Goal: Task Accomplishment & Management: Manage account settings

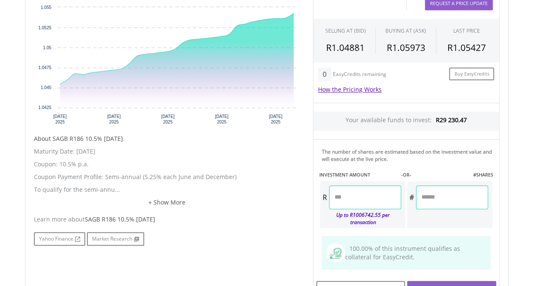
scroll to position [297, 0]
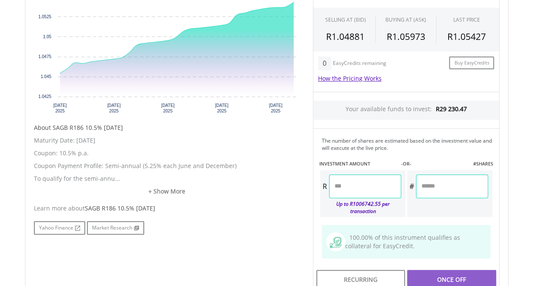
click at [372, 183] on input "number" at bounding box center [365, 186] width 72 height 24
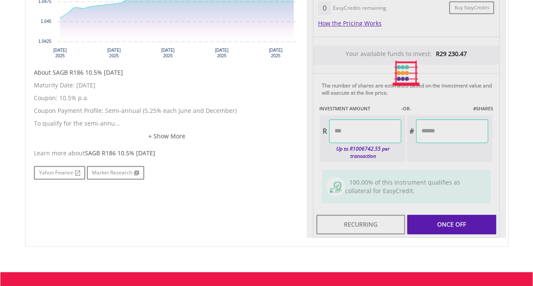
scroll to position [381, 0]
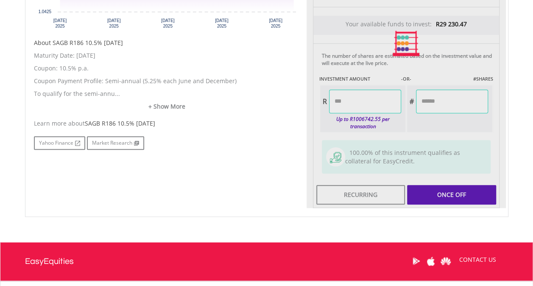
type input "*******"
type input "*********"
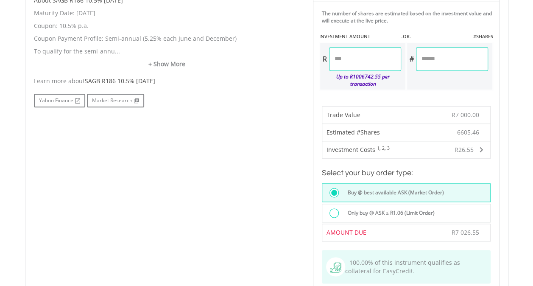
scroll to position [509, 0]
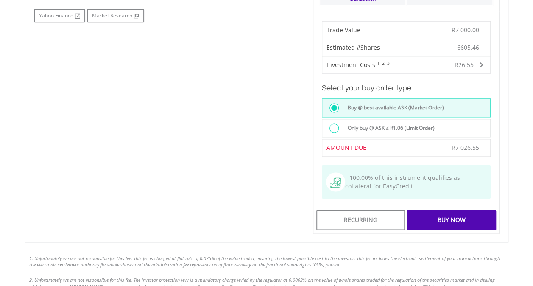
click at [450, 217] on div "Buy Now" at bounding box center [451, 219] width 89 height 19
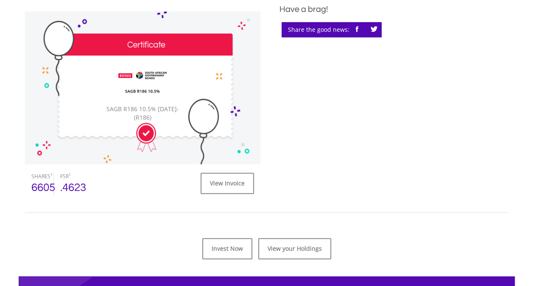
scroll to position [254, 0]
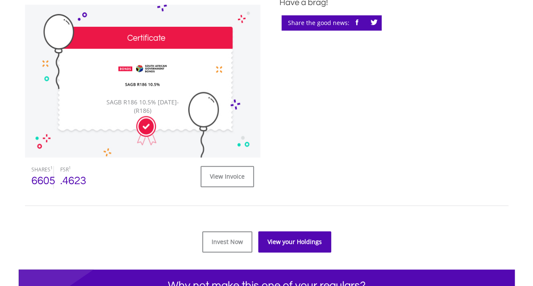
click at [280, 239] on link "View your Holdings" at bounding box center [294, 241] width 73 height 21
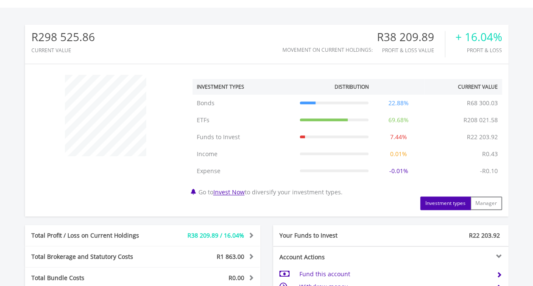
scroll to position [339, 0]
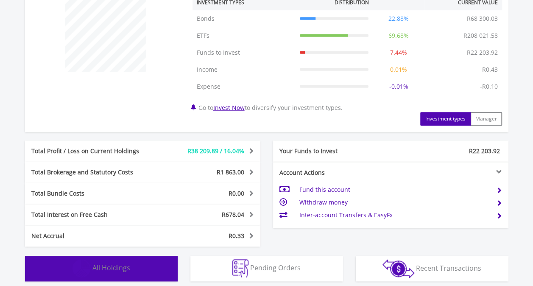
click at [106, 267] on span "All Holdings" at bounding box center [111, 267] width 38 height 9
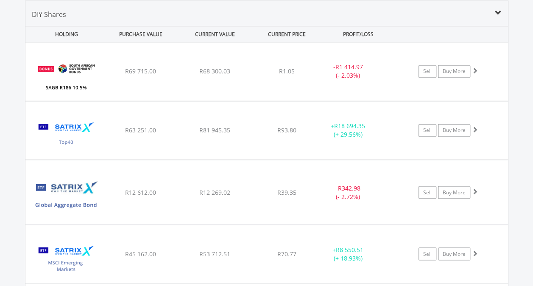
scroll to position [815, 0]
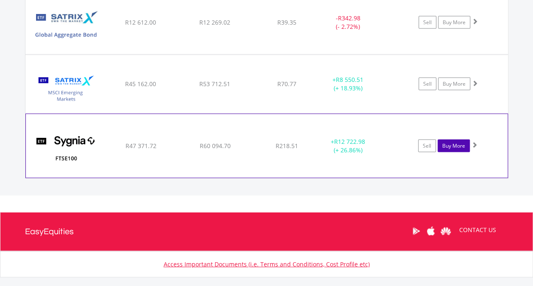
click at [447, 144] on link "Buy More" at bounding box center [453, 145] width 32 height 13
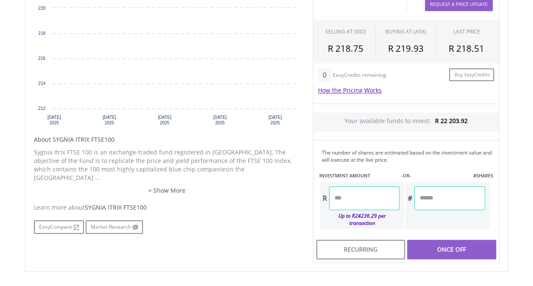
scroll to position [261, 0]
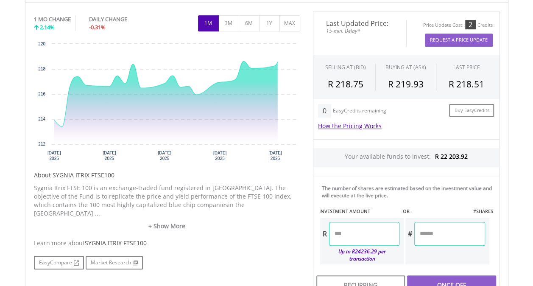
click at [347, 232] on input "number" at bounding box center [364, 234] width 70 height 24
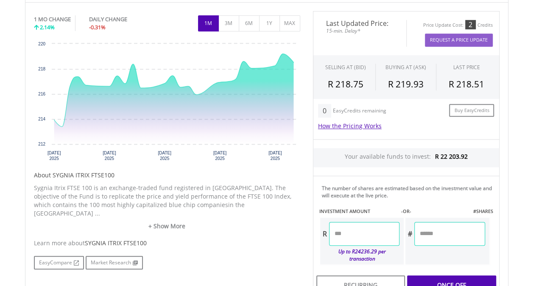
click at [446, 281] on div "Last Updated Price: 15-min. Delay* Price Update Cost: 2 Credits Request A Price…" at bounding box center [405, 154] width 199 height 287
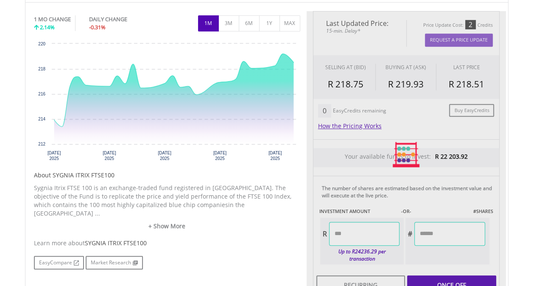
type input "********"
type input "******"
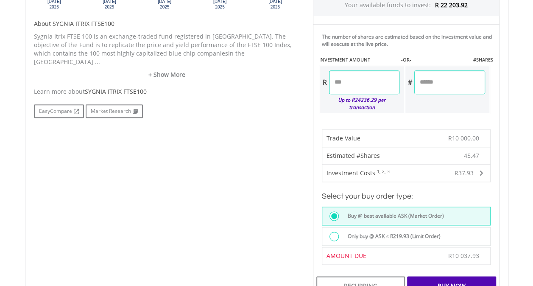
scroll to position [431, 0]
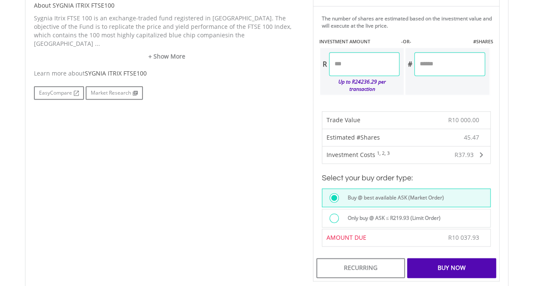
click at [448, 261] on div "Buy Now" at bounding box center [451, 267] width 89 height 19
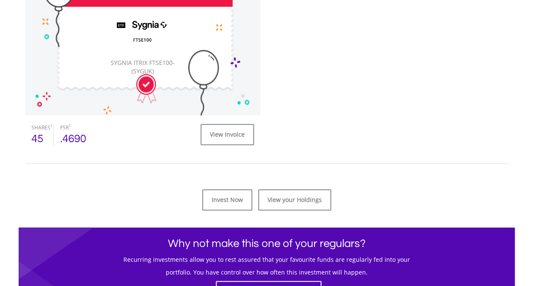
scroll to position [297, 0]
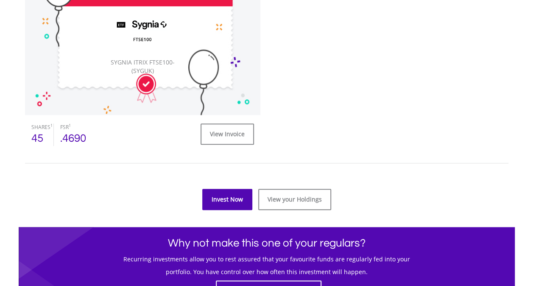
click at [221, 197] on link "Invest Now" at bounding box center [227, 199] width 50 height 21
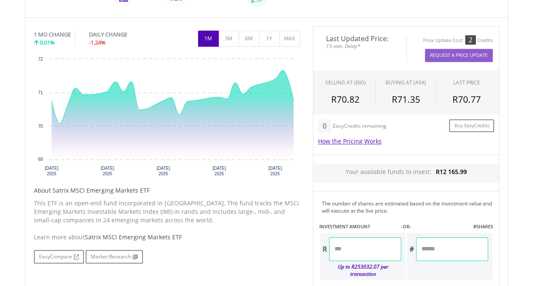
scroll to position [297, 0]
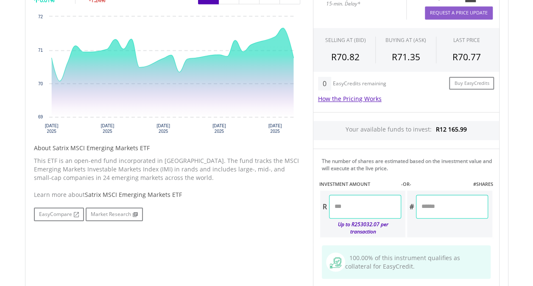
click at [374, 200] on input "number" at bounding box center [365, 207] width 72 height 24
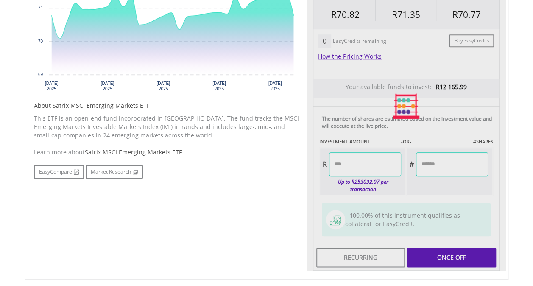
type input "********"
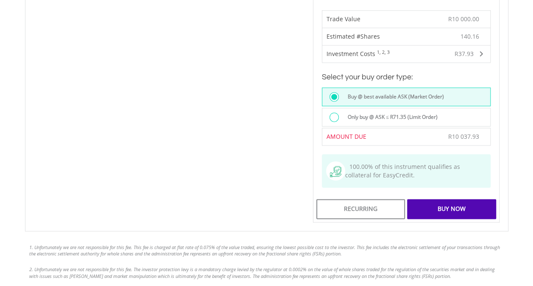
scroll to position [551, 0]
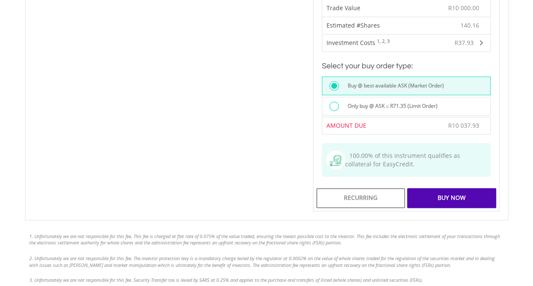
click at [464, 190] on div "Buy Now" at bounding box center [451, 197] width 89 height 19
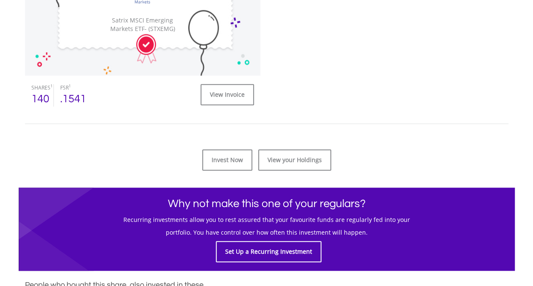
scroll to position [339, 0]
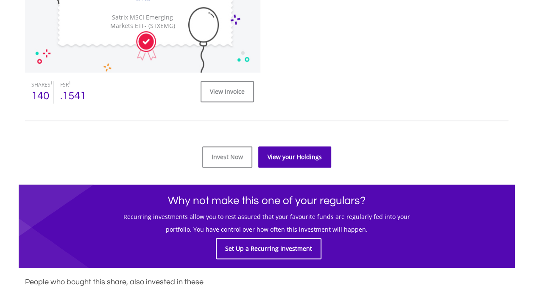
click at [282, 154] on link "View your Holdings" at bounding box center [294, 156] width 73 height 21
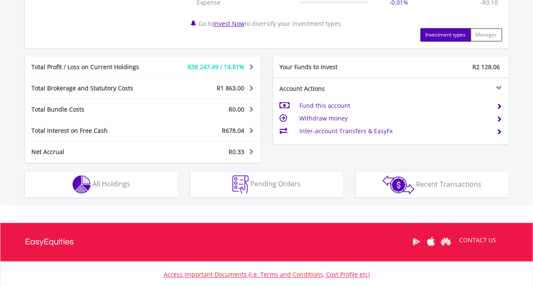
scroll to position [424, 0]
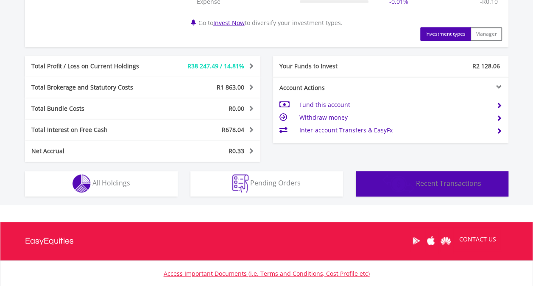
click at [448, 184] on span "Recent Transactions" at bounding box center [448, 182] width 65 height 9
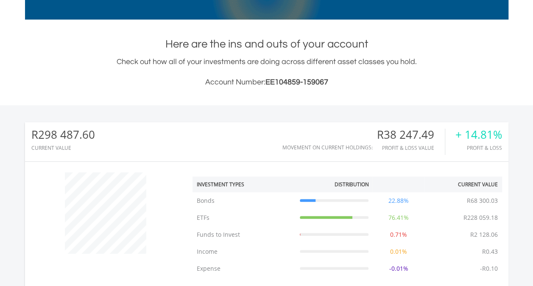
scroll to position [0, 0]
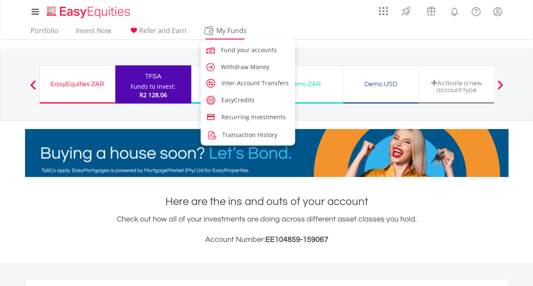
click at [228, 29] on span "My Funds" at bounding box center [232, 30] width 56 height 11
click at [229, 30] on span "My Funds" at bounding box center [232, 30] width 56 height 11
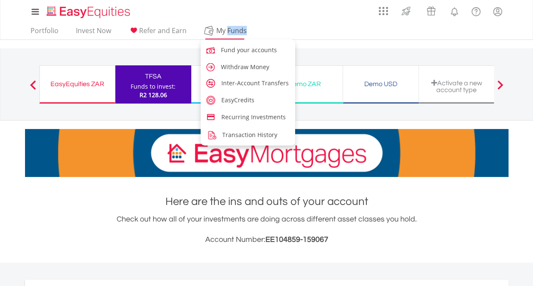
click at [229, 30] on span "My Funds" at bounding box center [232, 30] width 56 height 11
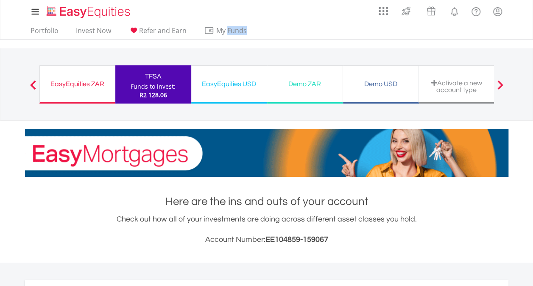
click at [82, 80] on div "EasyEquities ZAR" at bounding box center [77, 84] width 65 height 12
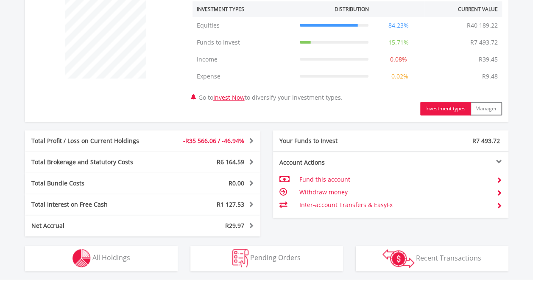
scroll to position [381, 0]
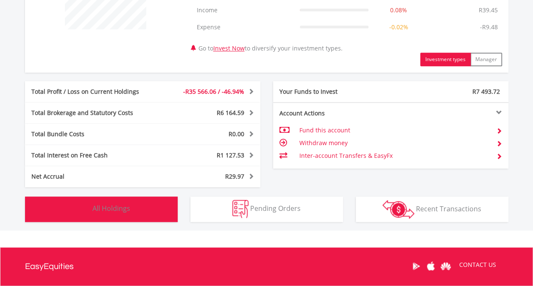
click at [121, 212] on span "All Holdings" at bounding box center [111, 207] width 38 height 9
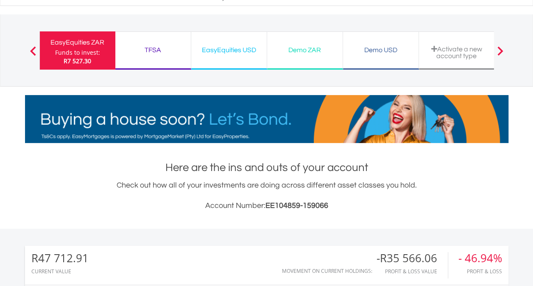
scroll to position [0, 0]
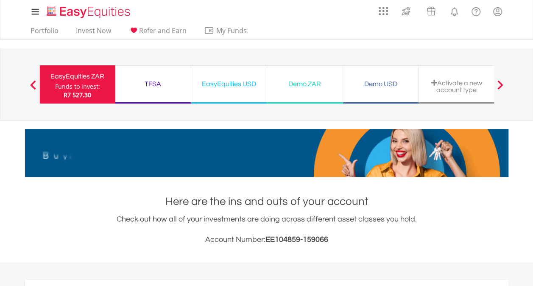
click at [83, 81] on div "EasyEquities ZAR" at bounding box center [77, 76] width 65 height 12
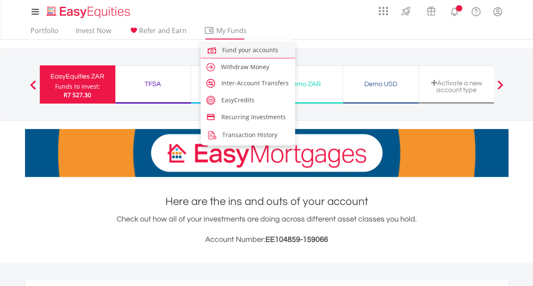
scroll to position [81, 161]
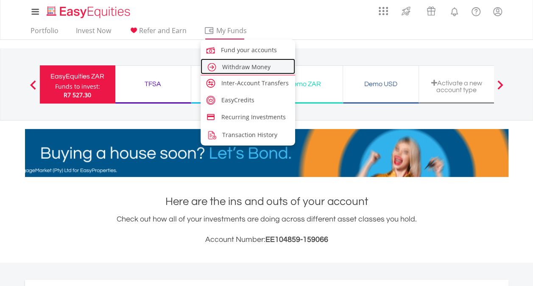
click at [231, 69] on span "Withdraw Money" at bounding box center [246, 67] width 48 height 8
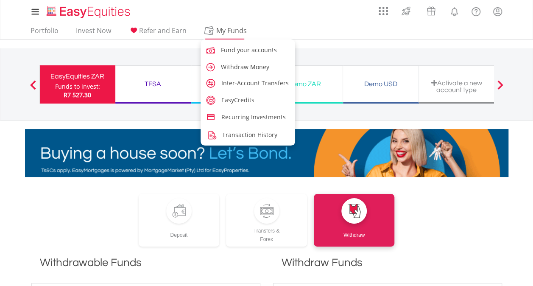
click at [224, 28] on span "My Funds" at bounding box center [232, 30] width 56 height 11
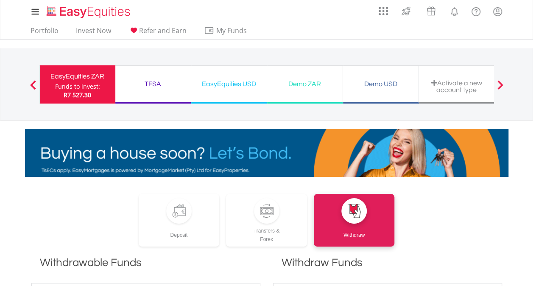
click at [144, 80] on div "TFSA" at bounding box center [152, 84] width 65 height 12
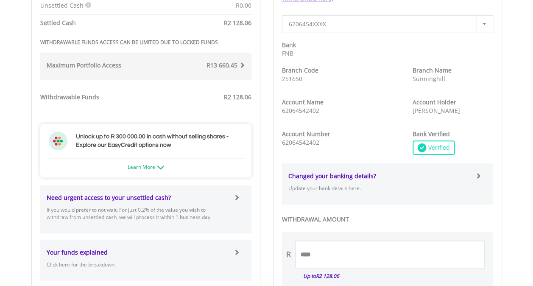
scroll to position [381, 0]
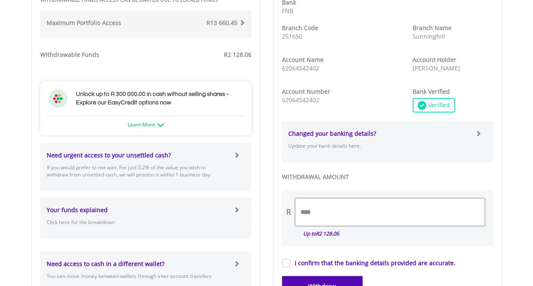
click at [327, 208] on input "****" at bounding box center [389, 212] width 189 height 28
type input "*"
type input "****"
click at [290, 265] on label "I confirm that the banking details provided are accurate." at bounding box center [372, 263] width 165 height 8
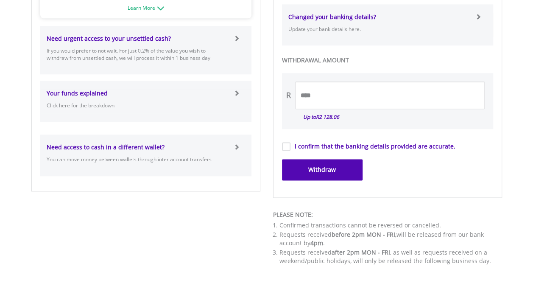
scroll to position [509, 0]
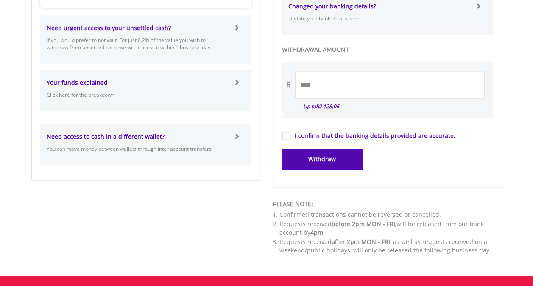
click at [328, 158] on button "Withdraw" at bounding box center [322, 158] width 81 height 21
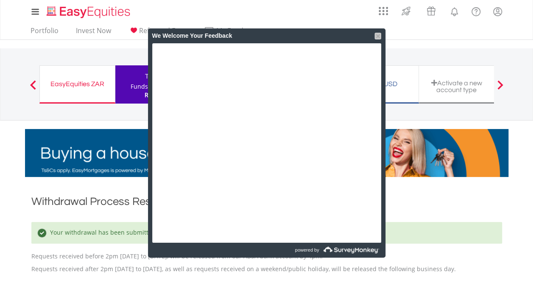
click at [375, 35] on div at bounding box center [377, 36] width 7 height 7
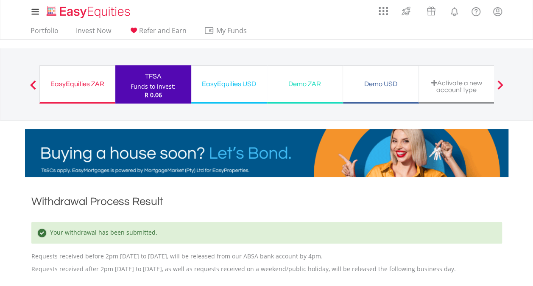
click at [78, 86] on div "EasyEquities ZAR" at bounding box center [77, 84] width 65 height 12
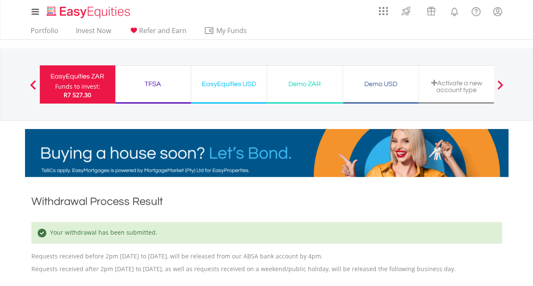
click at [80, 92] on span "R7 527.30" at bounding box center [78, 95] width 28 height 8
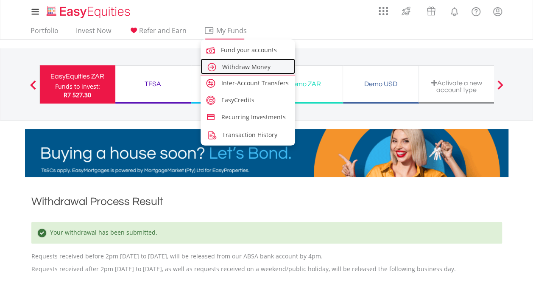
click at [236, 70] on link "Withdraw Money" at bounding box center [247, 66] width 95 height 16
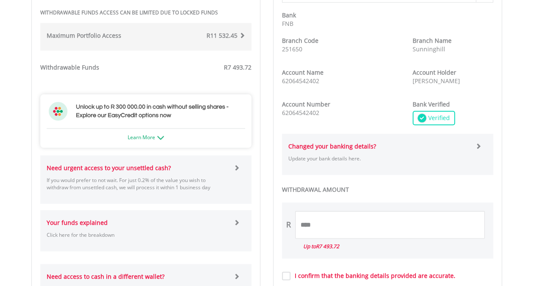
scroll to position [381, 0]
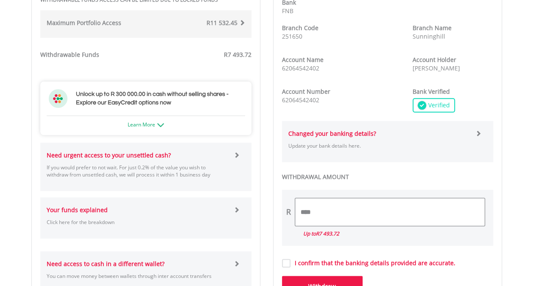
click at [328, 215] on input "****" at bounding box center [389, 212] width 189 height 28
type input "*"
type input "****"
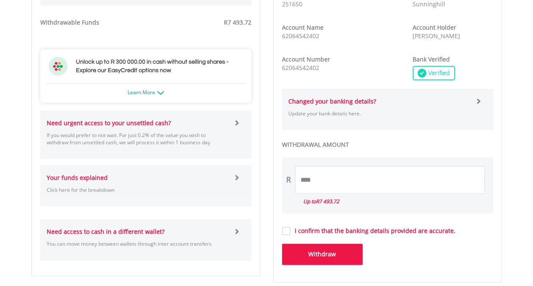
scroll to position [424, 0]
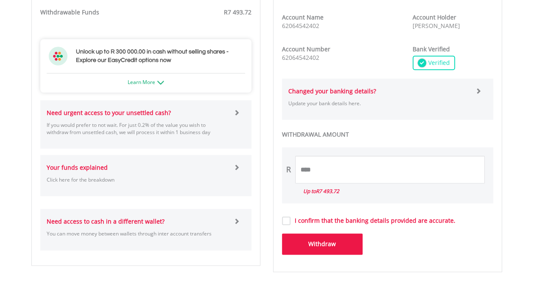
click at [328, 240] on button "Withdraw" at bounding box center [322, 243] width 81 height 21
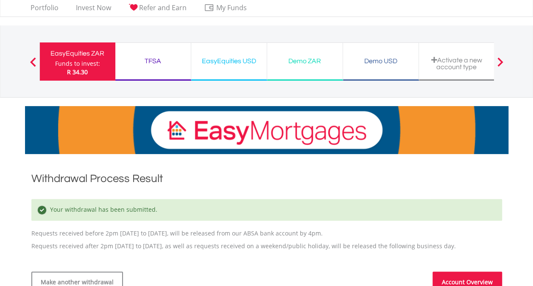
scroll to position [127, 0]
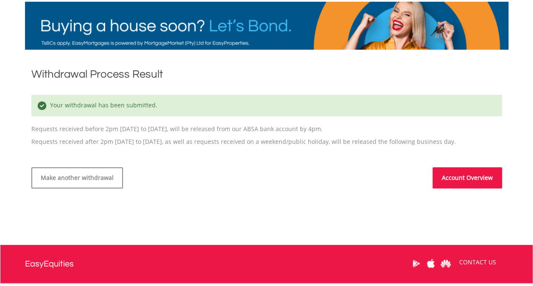
click at [456, 177] on link "Account Overview" at bounding box center [467, 177] width 70 height 21
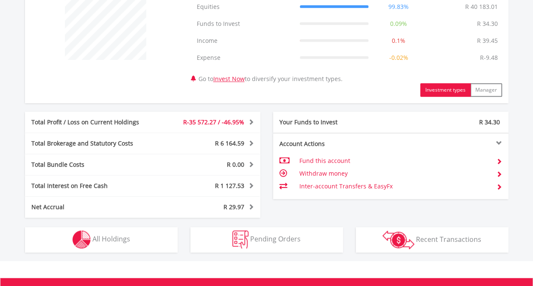
scroll to position [381, 0]
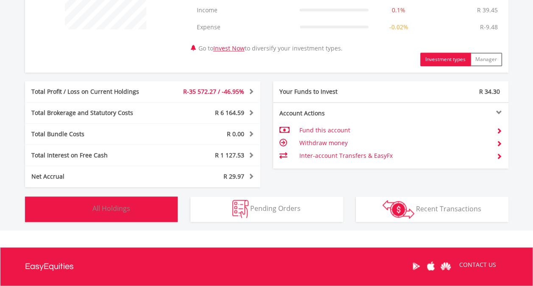
click at [103, 213] on button "Holdings All Holdings" at bounding box center [101, 208] width 153 height 25
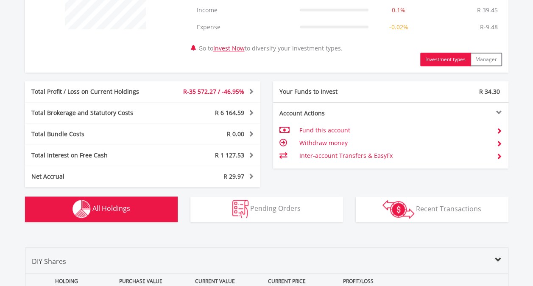
scroll to position [628, 0]
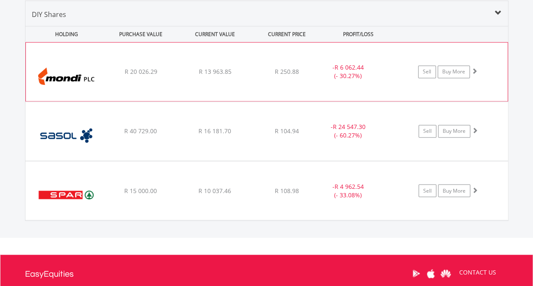
click at [476, 72] on span at bounding box center [474, 71] width 6 height 6
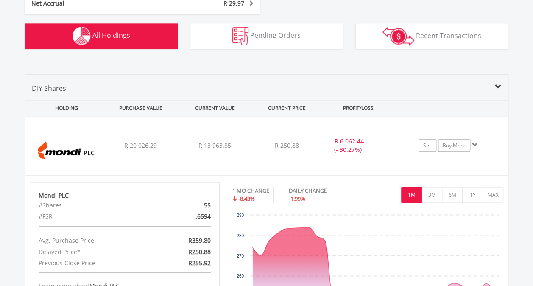
scroll to position [501, 0]
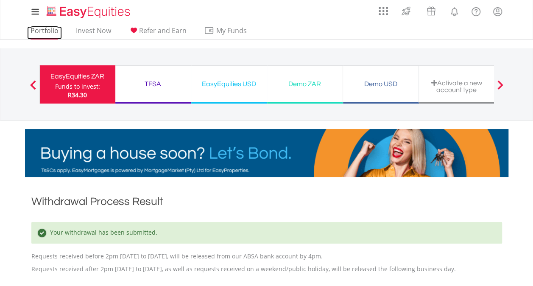
click at [55, 36] on link "Portfolio" at bounding box center [44, 32] width 35 height 13
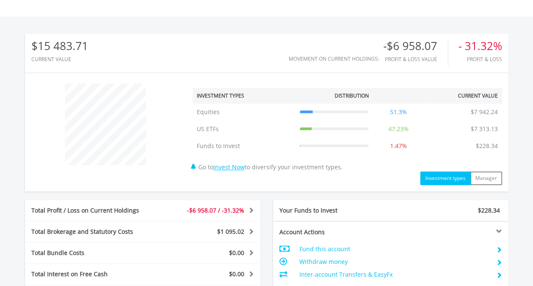
scroll to position [81, 161]
click at [101, 191] on div "$15 483.71 CURRENT VALUE Movement on Current Holdings: -$6 958.07 Profit & Loss…" at bounding box center [266, 169] width 483 height 272
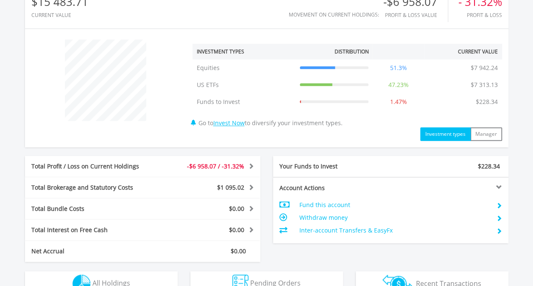
scroll to position [373, 0]
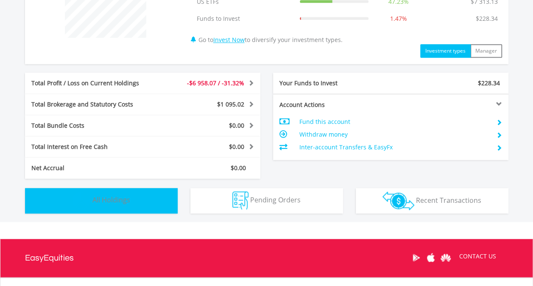
click at [113, 199] on span "All Holdings" at bounding box center [111, 199] width 38 height 9
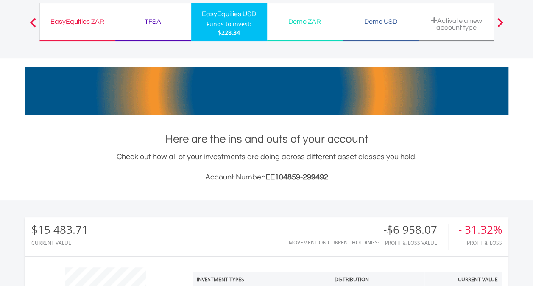
scroll to position [7, 0]
